Goal: Ask a question

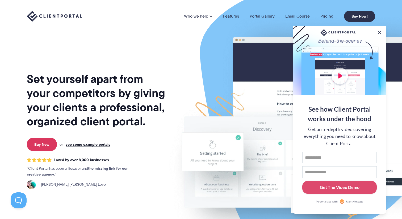
click at [326, 18] on link "Pricing" at bounding box center [326, 16] width 13 height 4
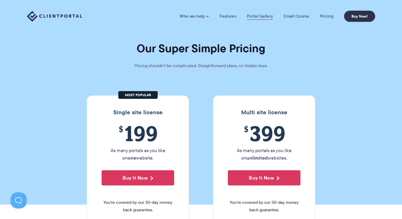
click at [261, 18] on link "Portal Gallery" at bounding box center [260, 16] width 26 height 5
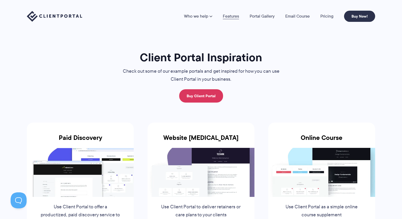
click at [227, 18] on link "Features" at bounding box center [231, 16] width 16 height 4
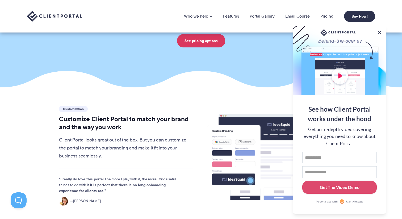
scroll to position [70, 0]
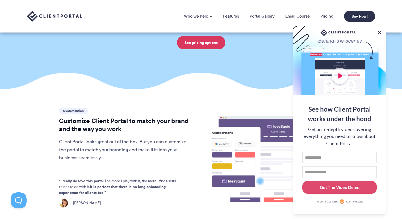
click at [377, 30] on button at bounding box center [379, 32] width 6 height 6
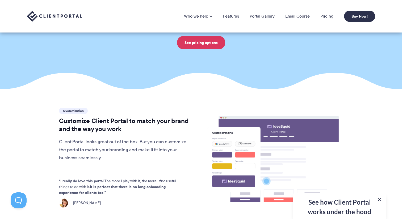
click at [328, 17] on link "Pricing" at bounding box center [326, 16] width 13 height 4
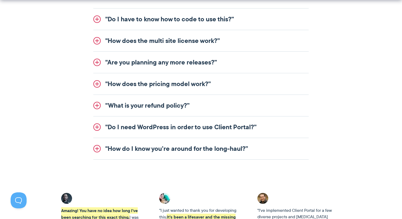
scroll to position [727, 0]
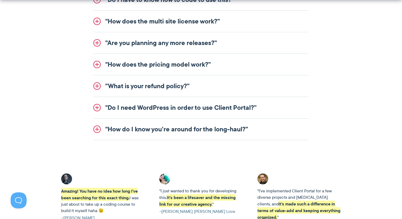
click at [98, 23] on link ""How does the multi site license work?”" at bounding box center [200, 21] width 215 height 21
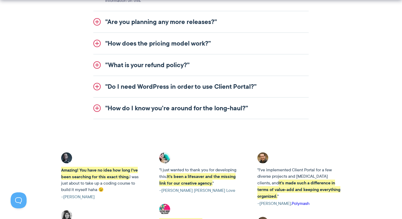
scroll to position [745, 0]
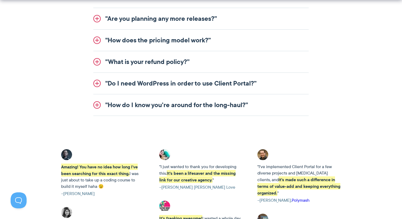
click at [99, 78] on link ""Do I need WordPress in order to use Client Portal?”" at bounding box center [200, 83] width 215 height 21
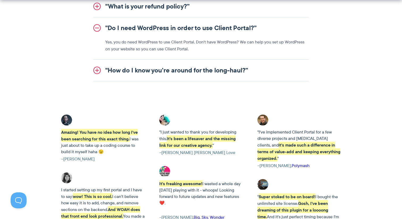
click at [98, 68] on link ""How do I know you’re around for the long-haul?”" at bounding box center [200, 70] width 215 height 21
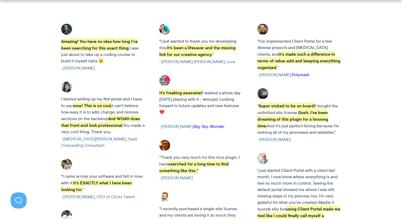
scroll to position [873, 0]
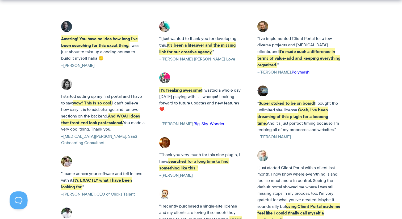
click at [19, 200] on button at bounding box center [18, 199] width 16 height 16
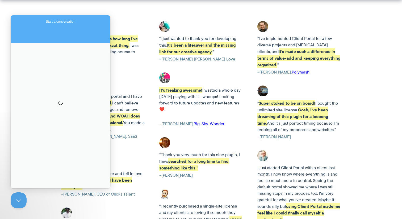
scroll to position [0, 0]
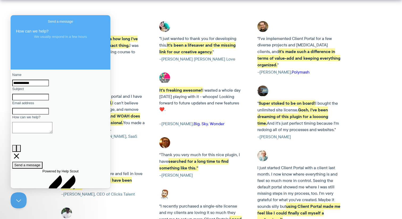
type input "**********"
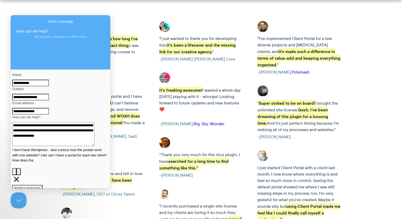
scroll to position [4, 0]
type textarea "**********"
click at [40, 186] on span "Send a message" at bounding box center [27, 188] width 26 height 4
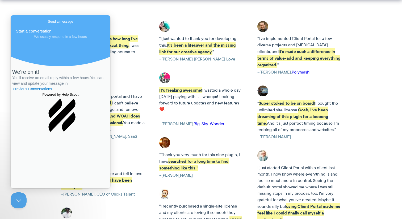
click at [48, 20] on span "Go back" at bounding box center [48, 21] width 0 height 4
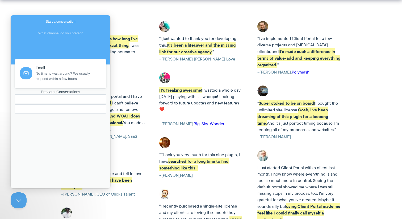
click at [175, 105] on p "It's freaking awesome! I wasted a whole day yesterday playing with it - whoops!…" at bounding box center [200, 100] width 83 height 26
click at [16, 10] on section "Amazing! You have no idea how long I've been searching for this exact thing. I …" at bounding box center [201, 203] width 402 height 405
